Goal: Task Accomplishment & Management: Manage account settings

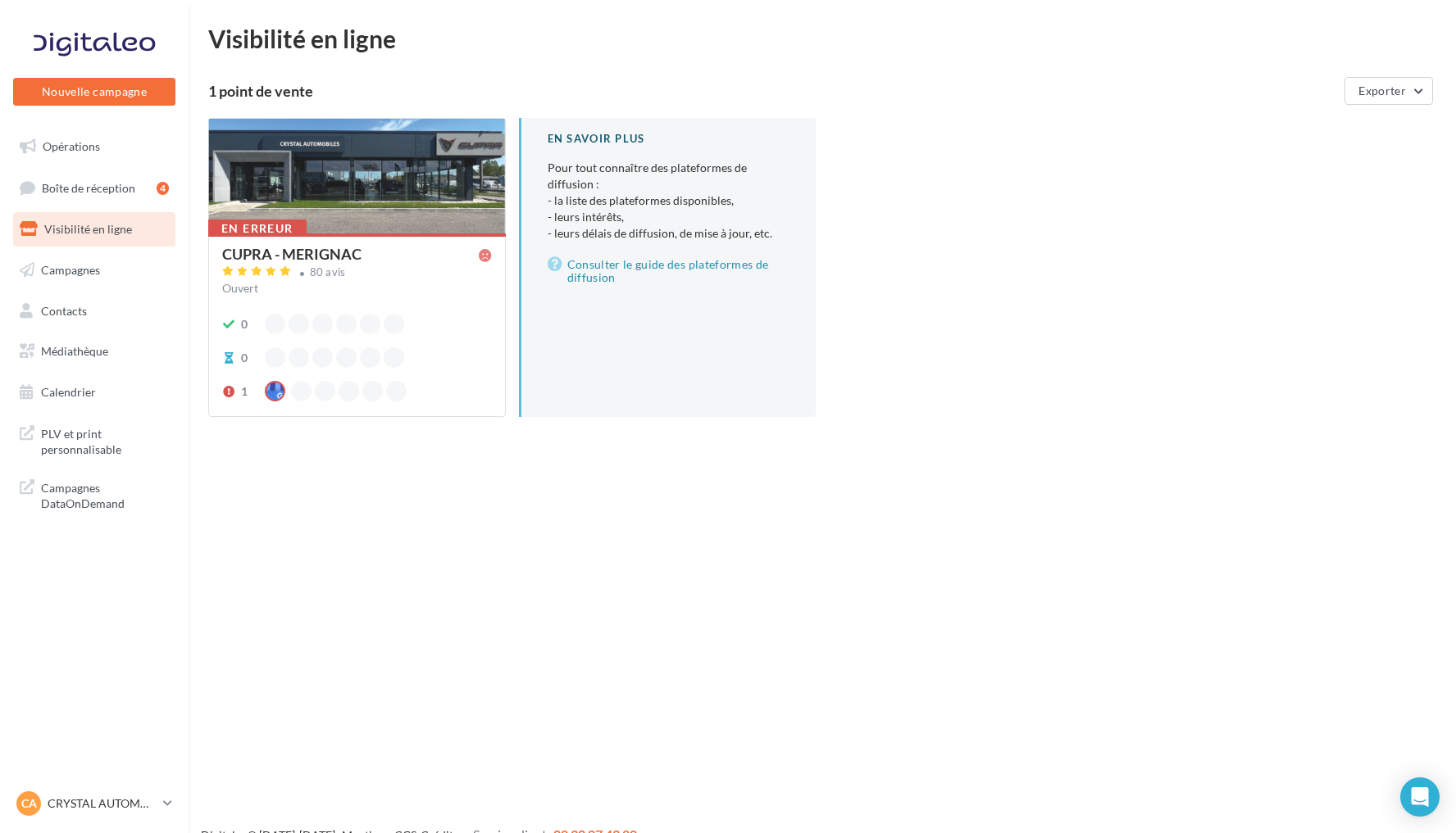
click at [383, 245] on div "En erreur CUPRA - MERIGNAC 80 avis Ouvert 0 0 1" at bounding box center [357, 324] width 296 height 181
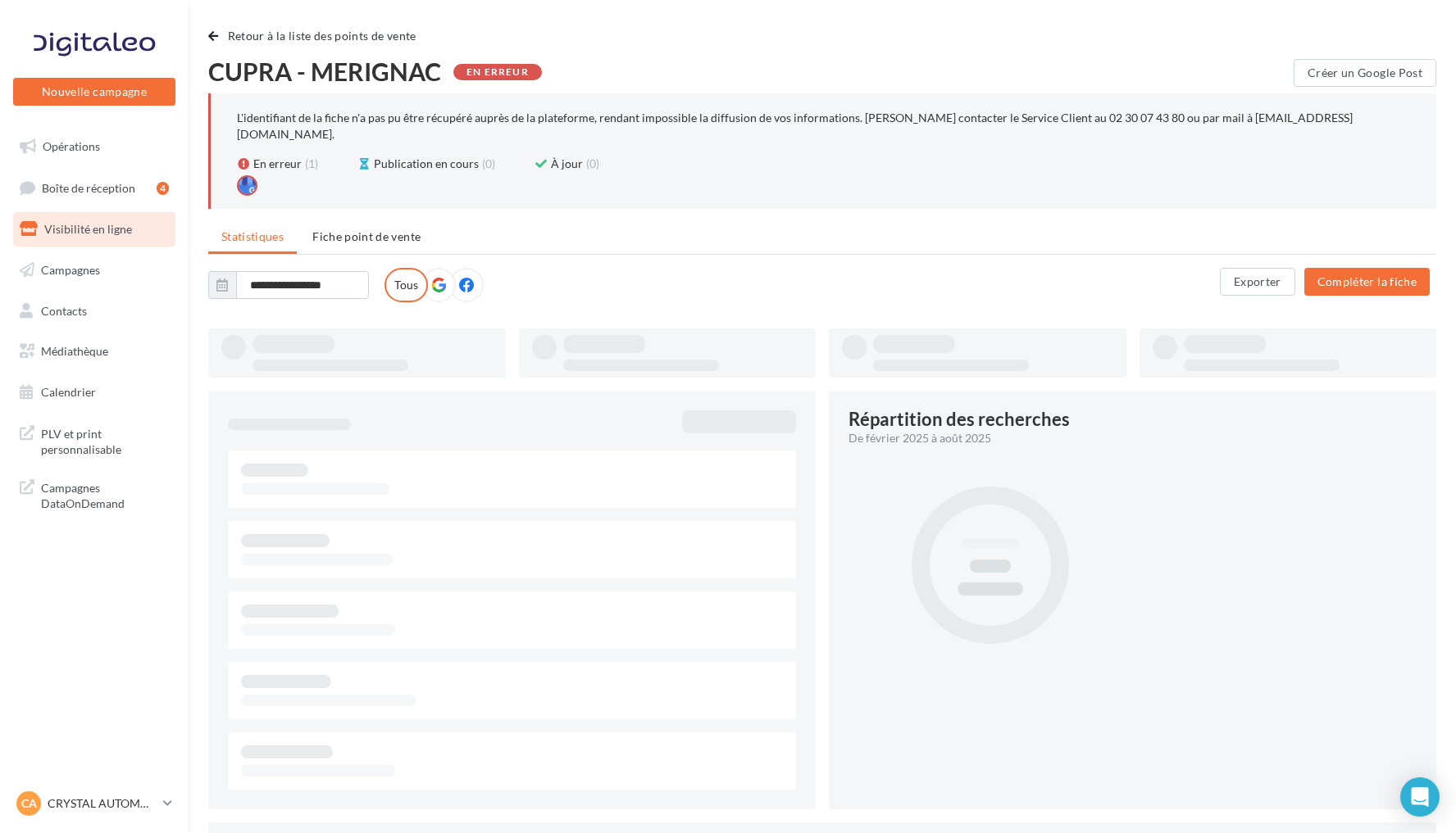
type input "**********"
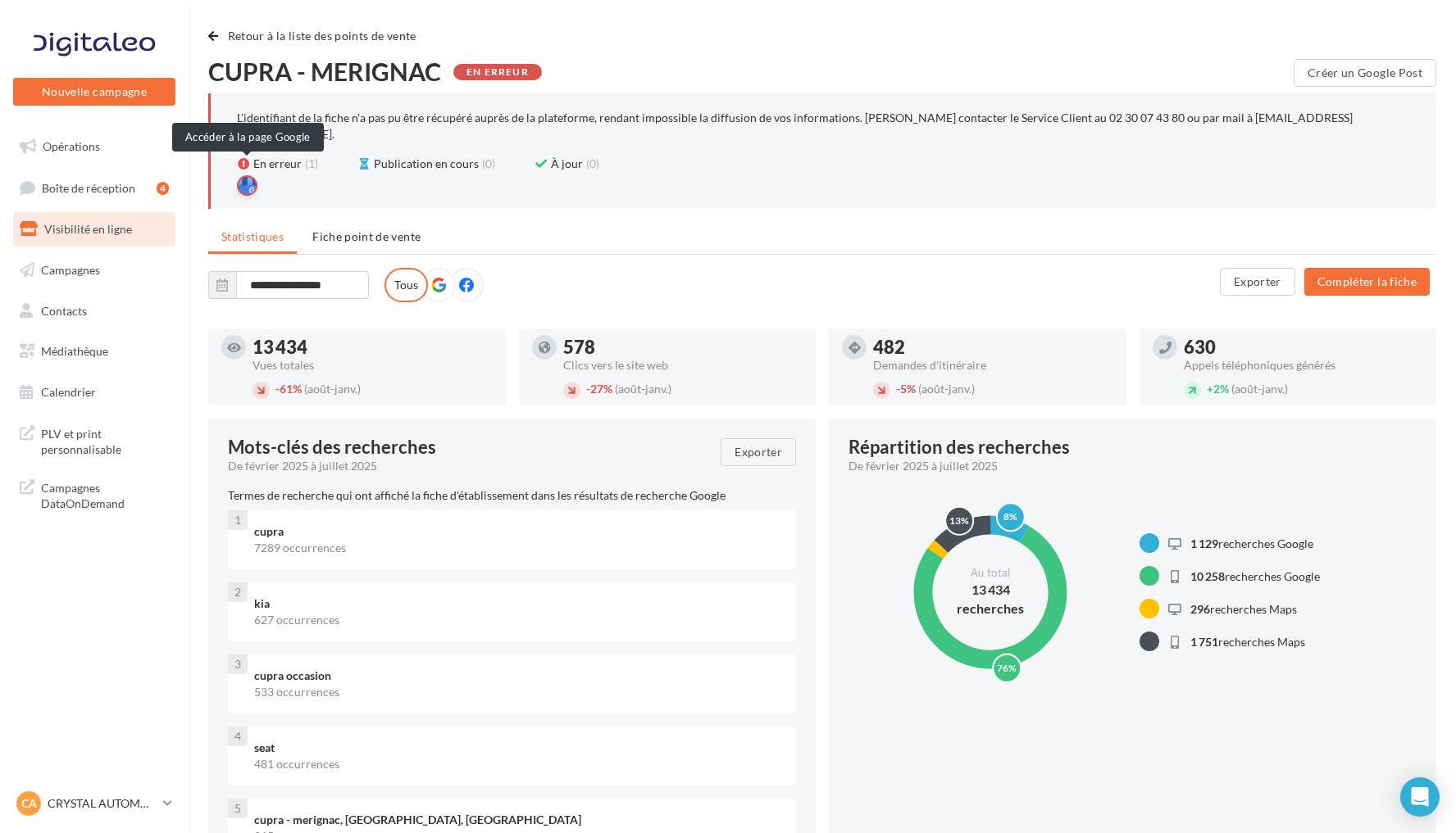
click at [244, 175] on div at bounding box center [247, 185] width 20 height 20
click at [348, 230] on span "Fiche point de vente" at bounding box center [366, 236] width 108 height 14
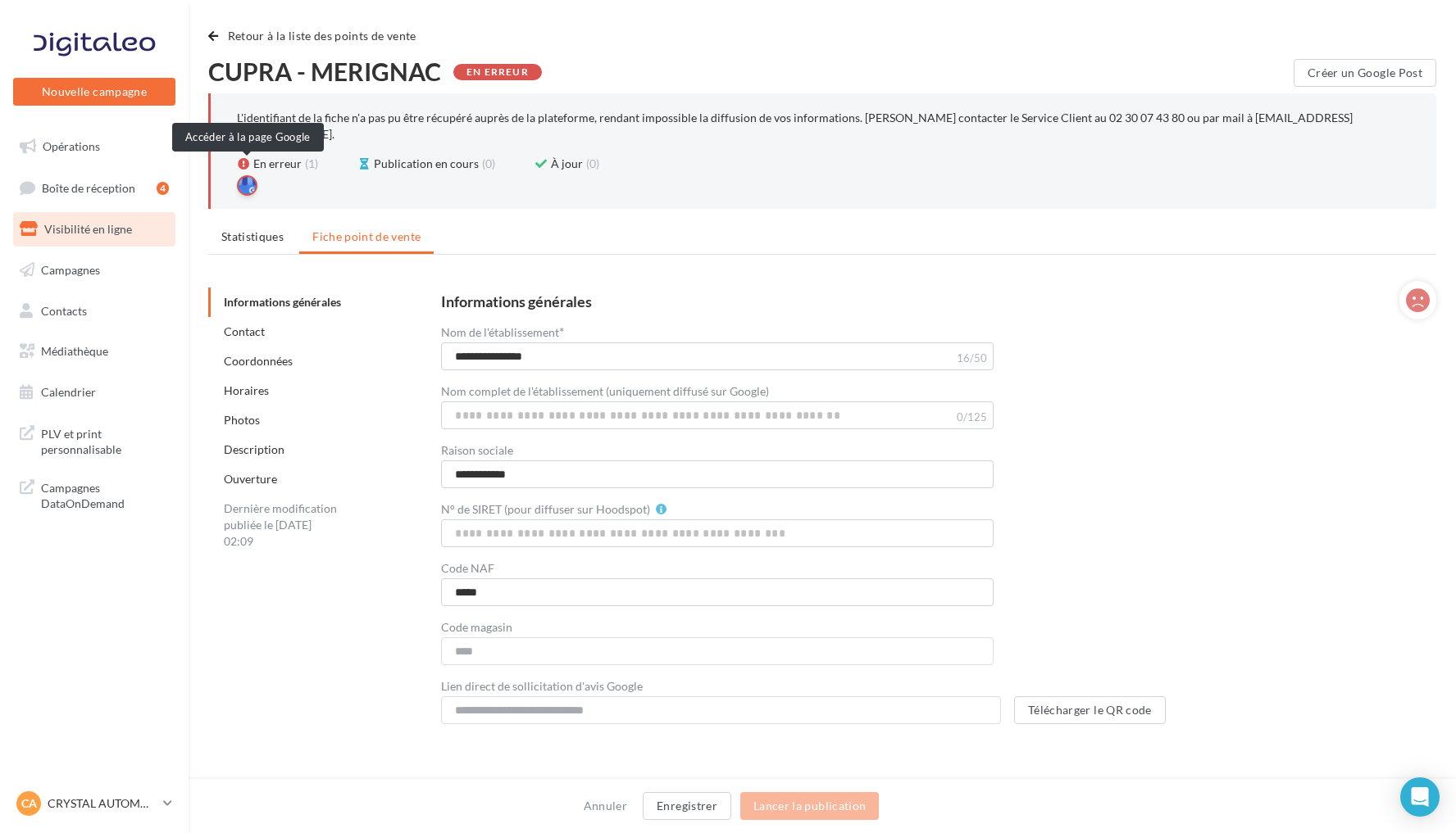
click at [252, 175] on div at bounding box center [247, 185] width 20 height 20
click at [100, 809] on p "CRYSTAL AUTOMOBILES" at bounding box center [102, 803] width 109 height 16
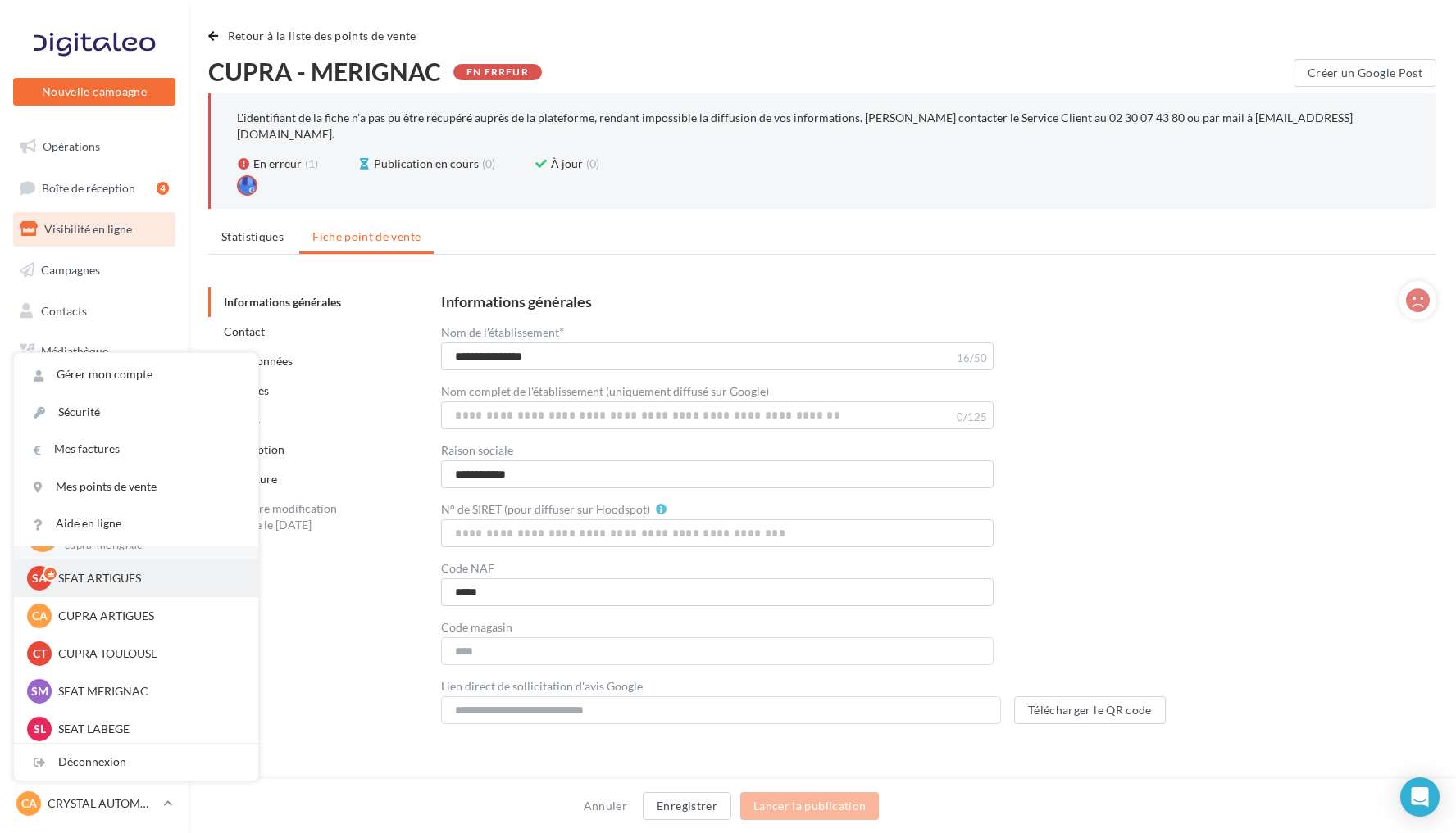
scroll to position [46, 0]
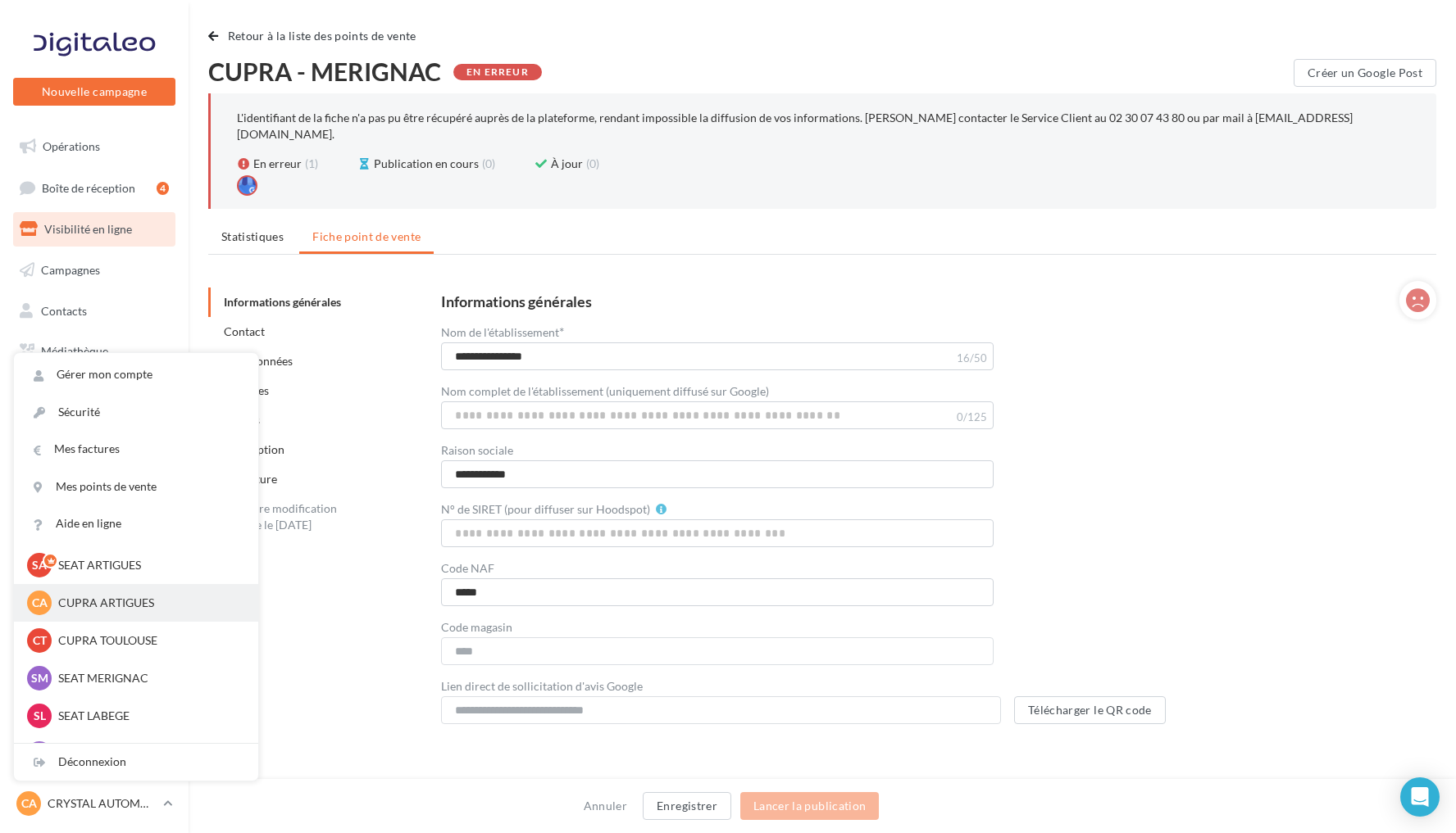
click at [130, 604] on p "CUPRA ARTIGUES" at bounding box center [148, 603] width 180 height 16
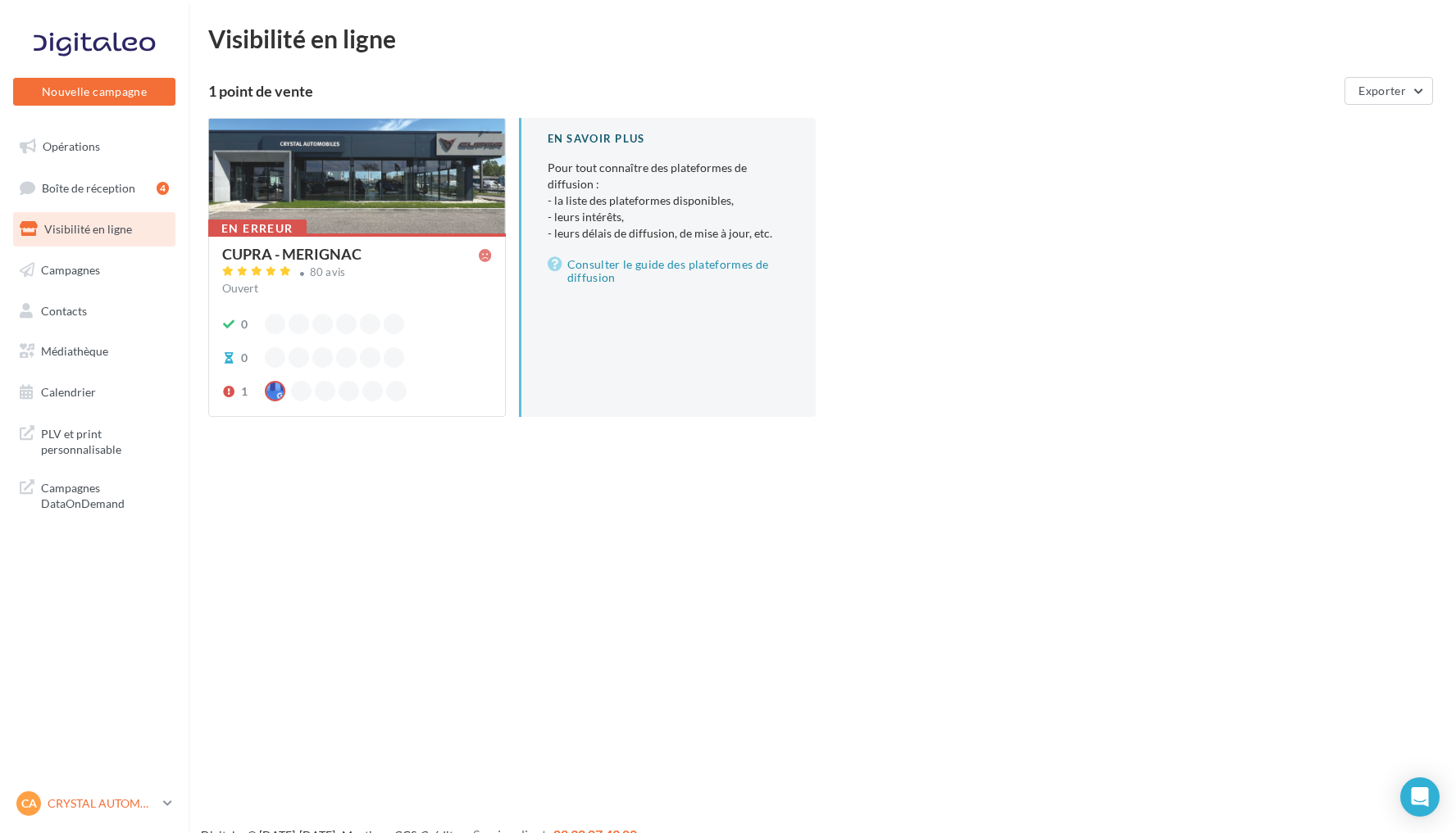
click at [103, 809] on p "CRYSTAL AUTOMOBILES" at bounding box center [102, 803] width 109 height 16
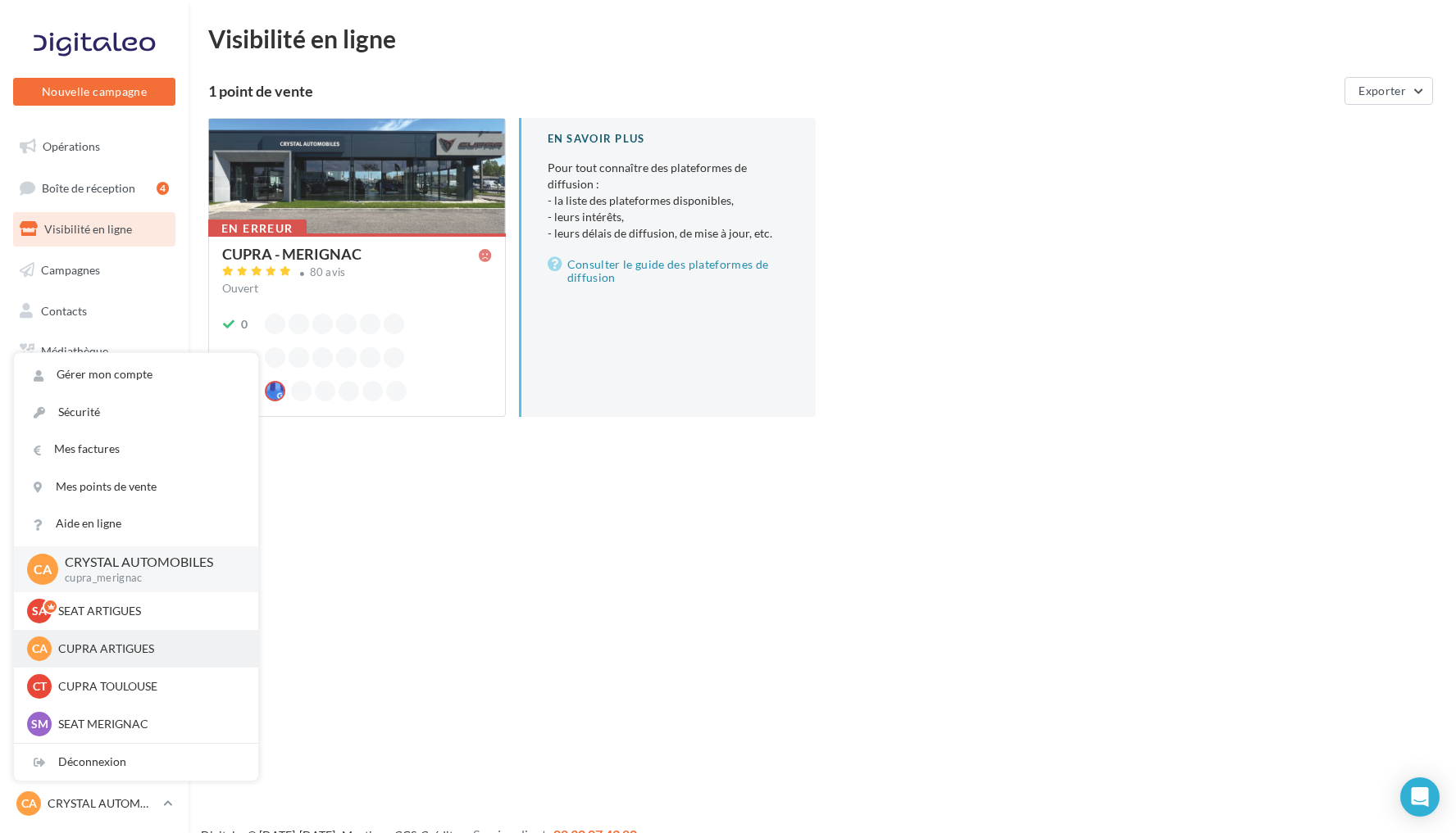
click at [148, 658] on div "CA CUPRA ARTIGUES cupra_bordeaux" at bounding box center [136, 649] width 218 height 25
